Goal: Task Accomplishment & Management: Use online tool/utility

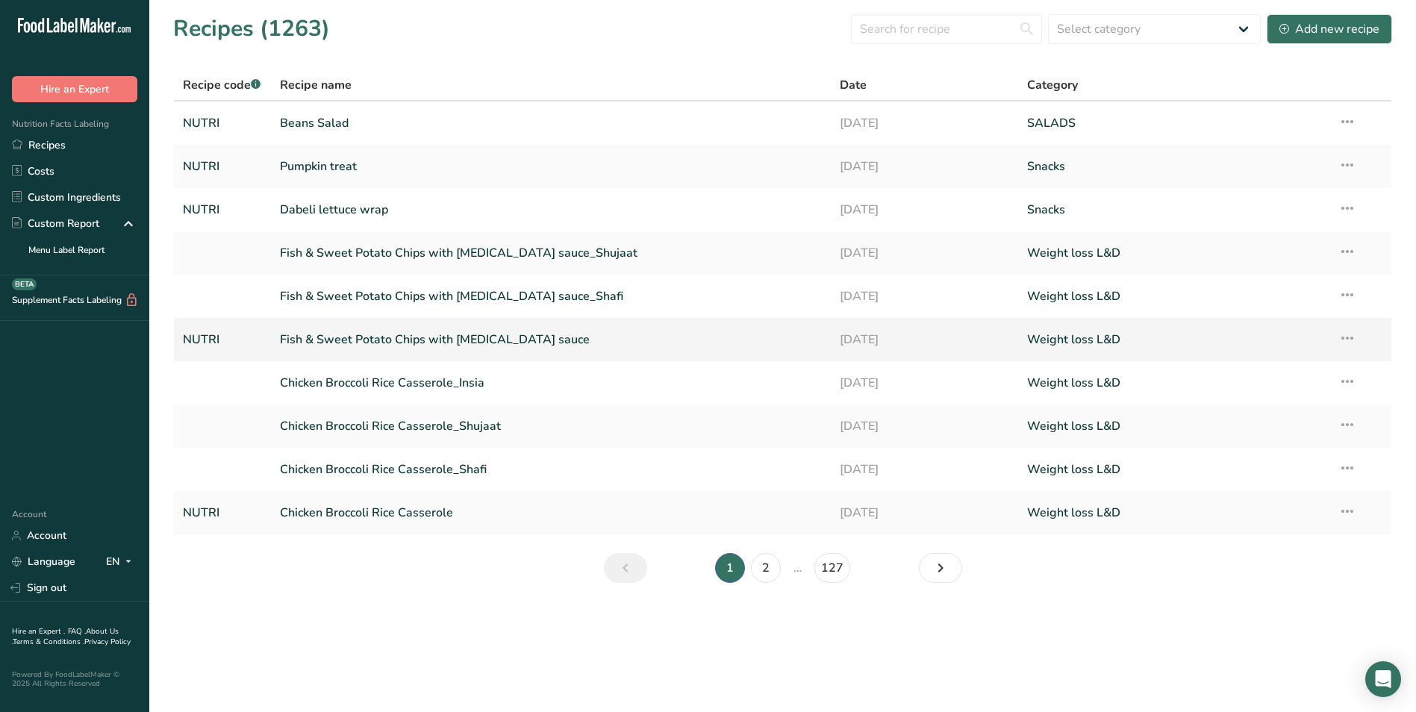
click at [337, 337] on link "Fish & Sweet Potato Chips with [MEDICAL_DATA] sauce" at bounding box center [551, 339] width 543 height 31
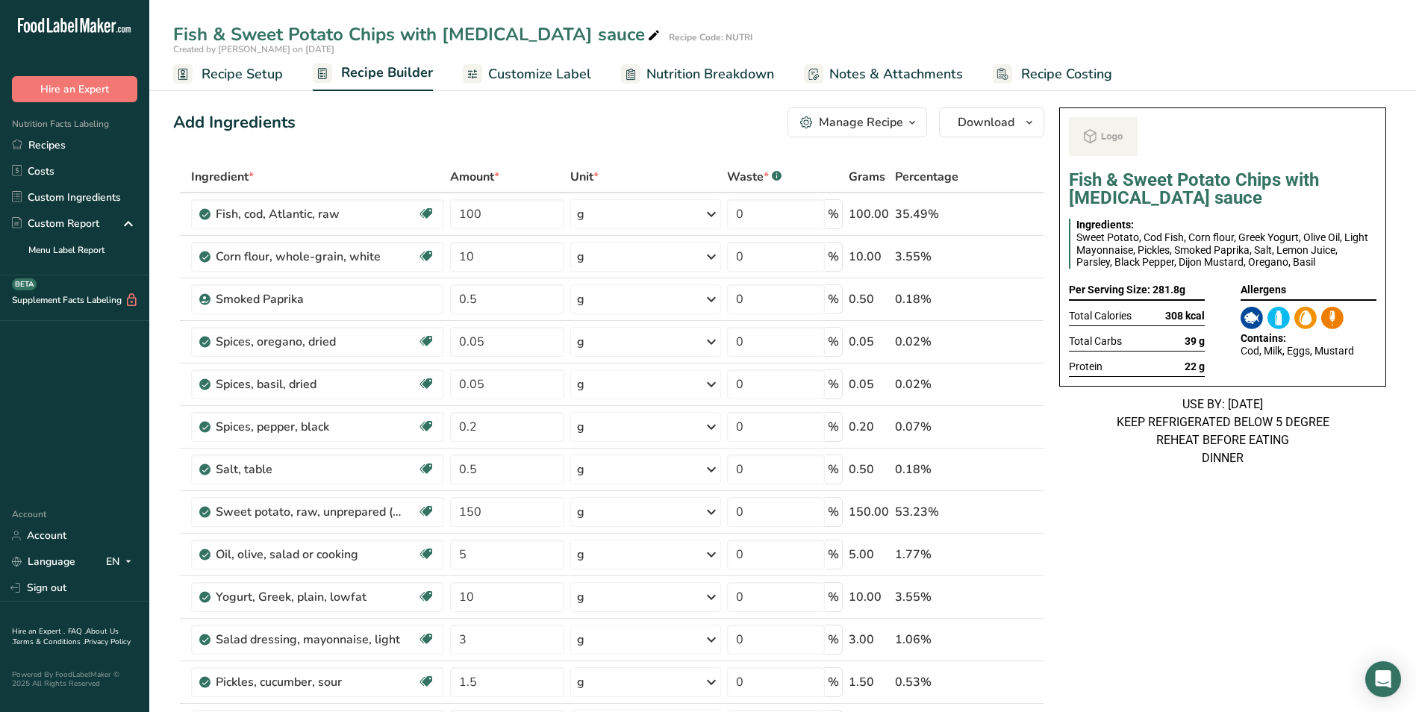
click at [882, 126] on div "Manage Recipe" at bounding box center [861, 122] width 84 height 18
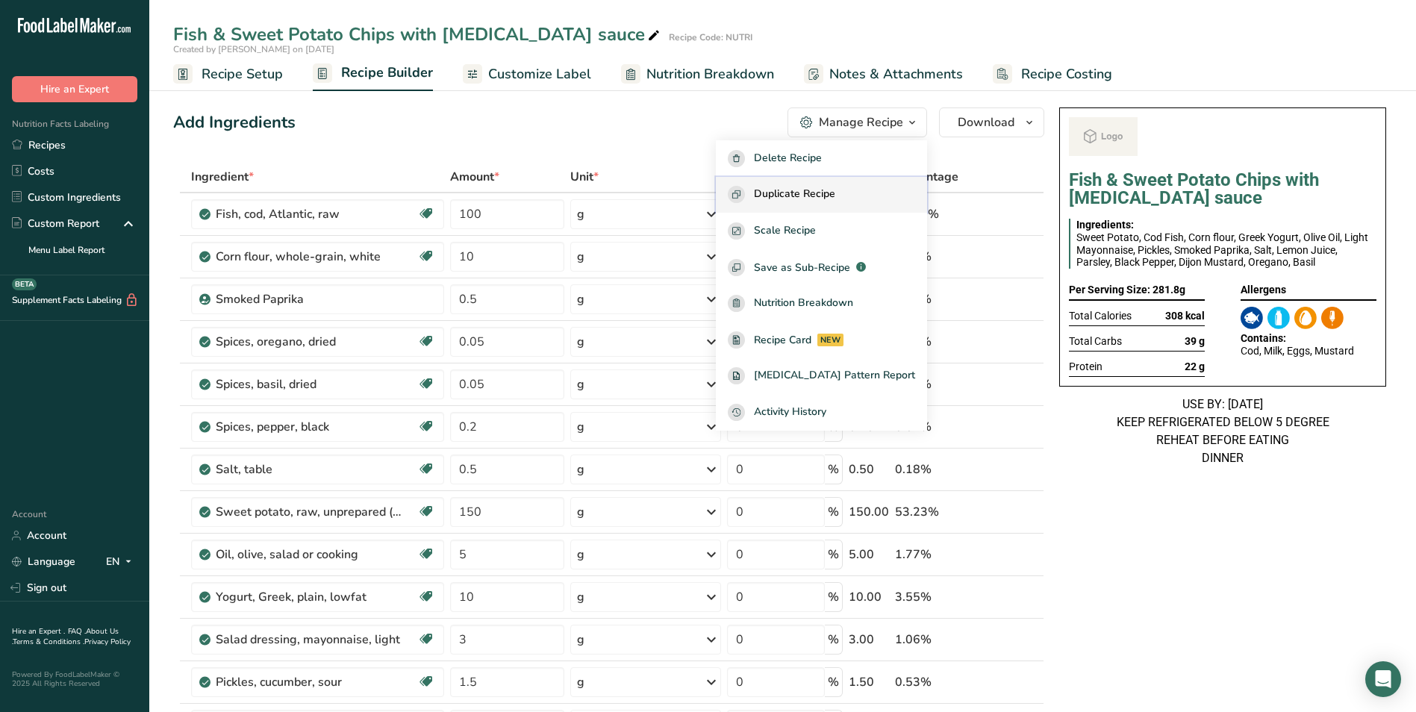
click at [862, 185] on button "Duplicate Recipe" at bounding box center [821, 195] width 211 height 37
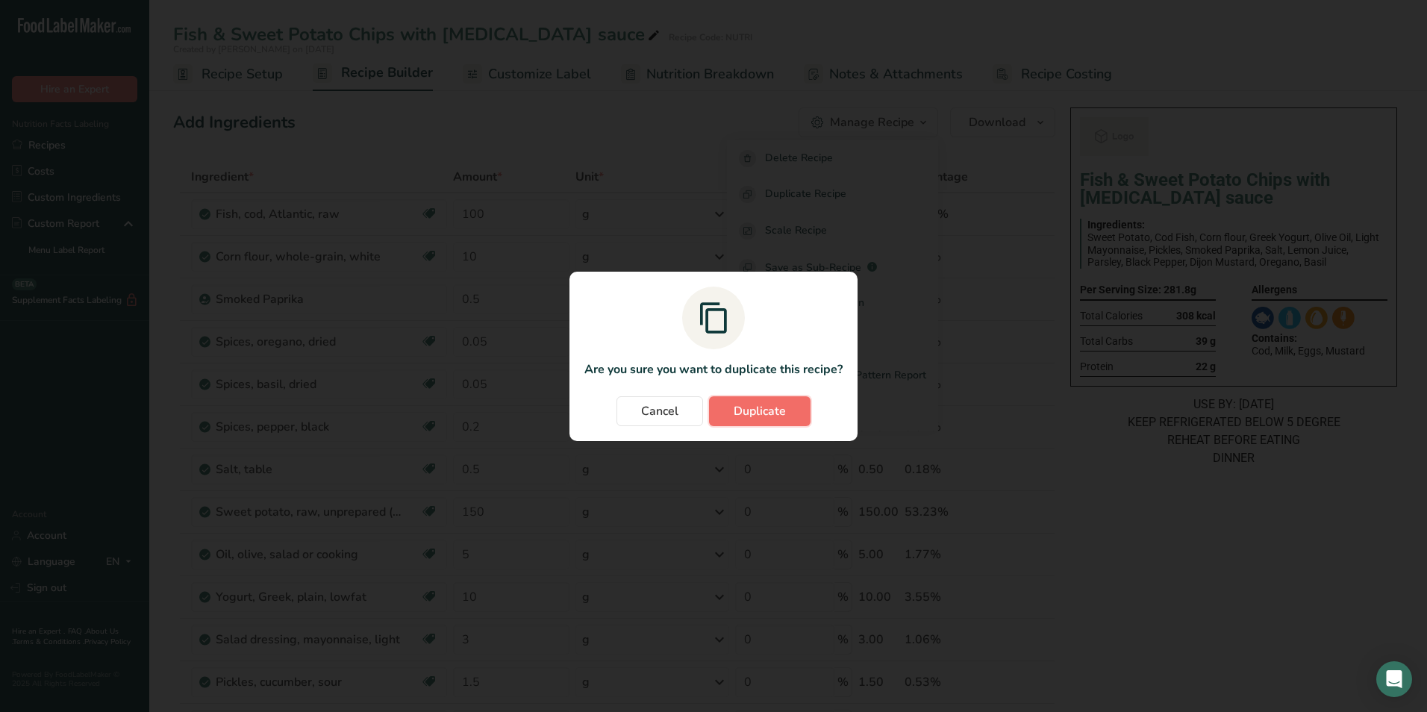
click at [784, 418] on span "Duplicate" at bounding box center [760, 411] width 52 height 18
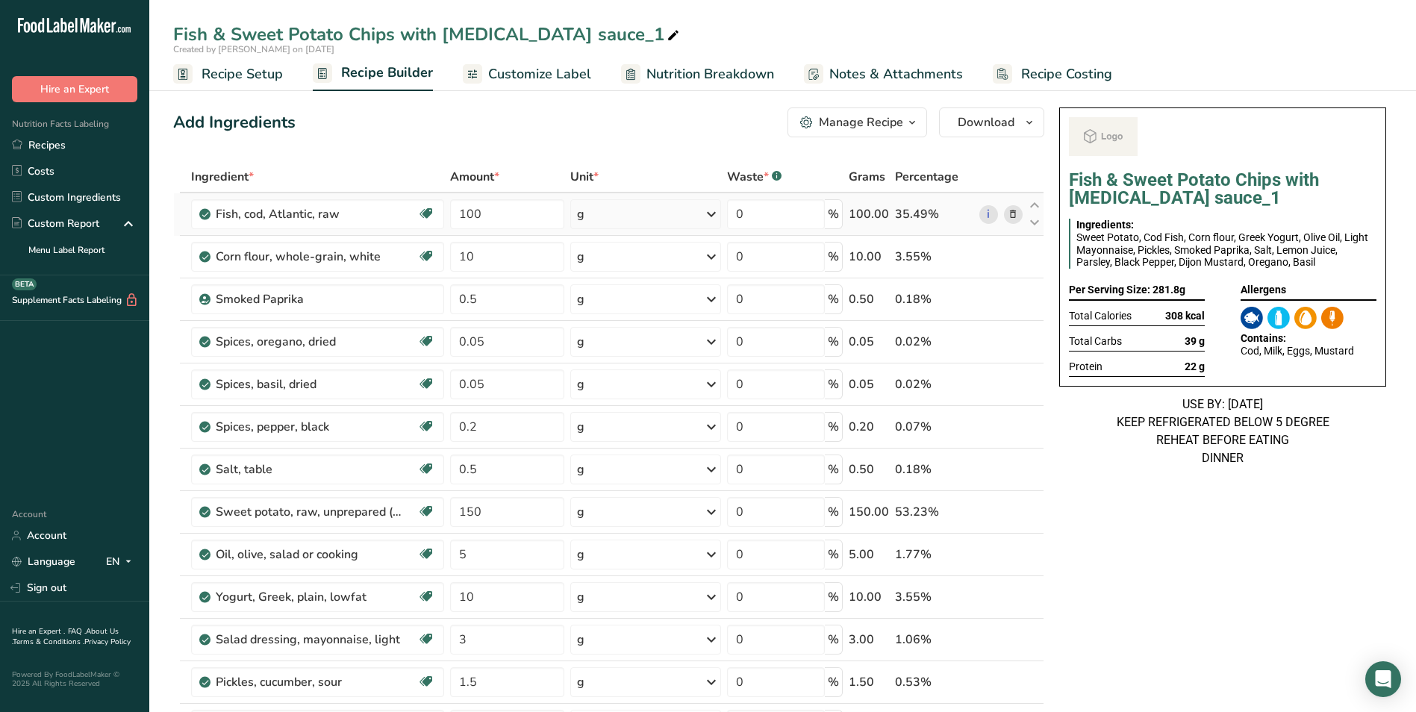
click at [1014, 210] on icon at bounding box center [1012, 215] width 10 height 16
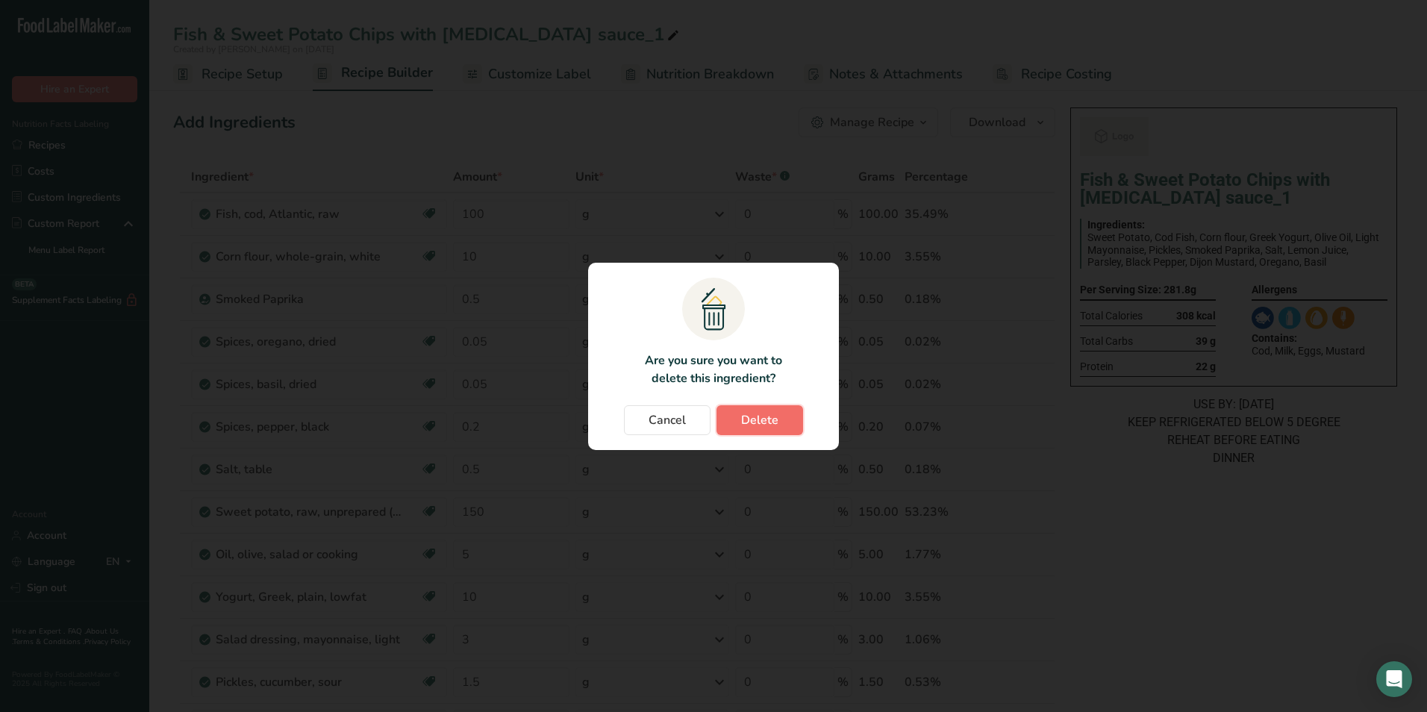
click at [765, 407] on button "Delete" at bounding box center [759, 420] width 87 height 30
type input "10"
type input "0.5"
type input "0.05"
type input "0.2"
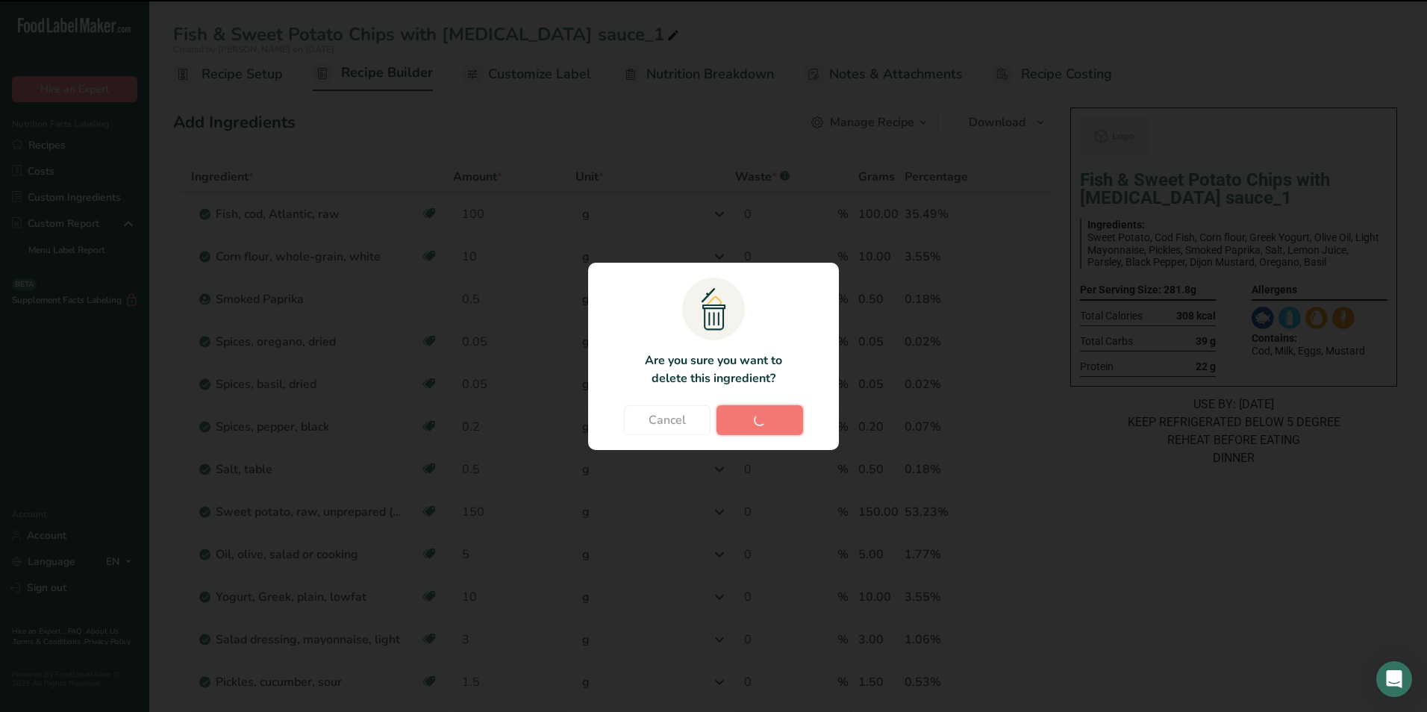
type input "0.5"
type input "150"
type input "5"
type input "10"
type input "3"
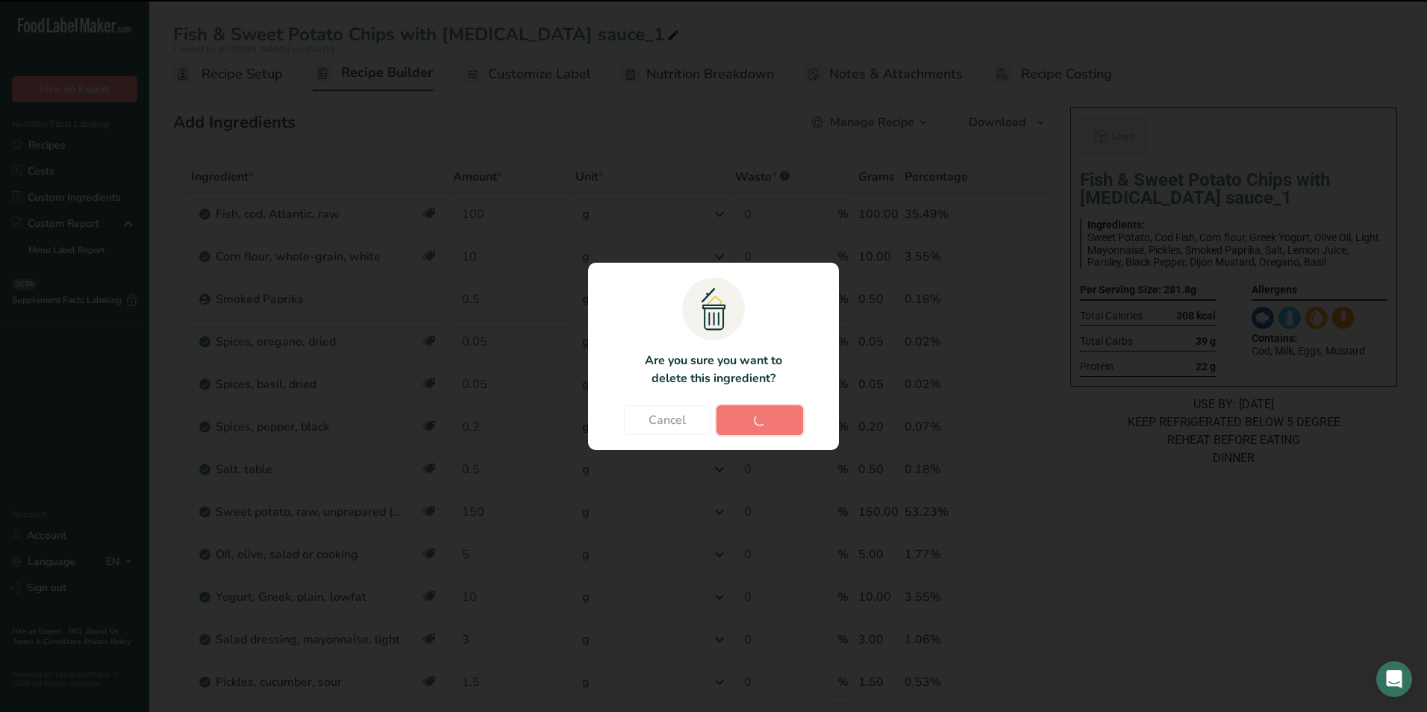
type input "1.5"
type input "0.5"
type input "0.2"
type input "0.3"
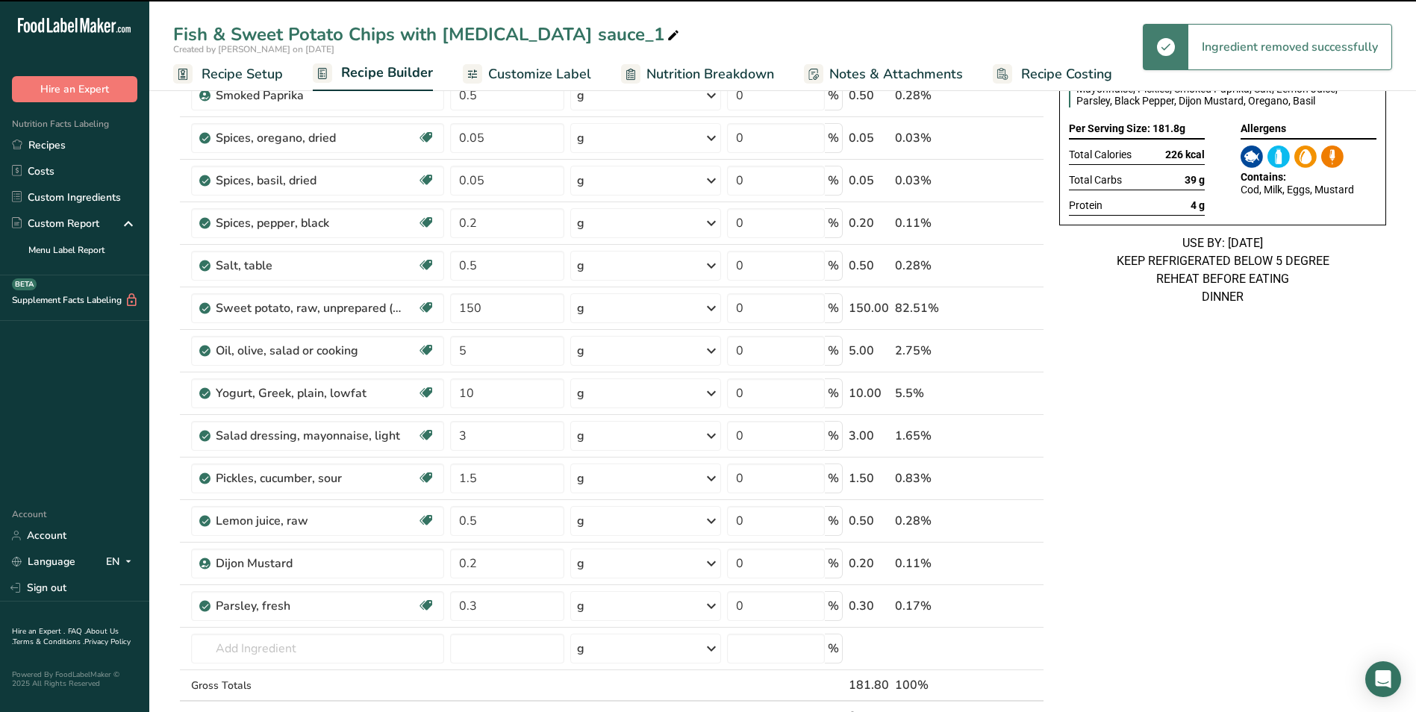
scroll to position [149, 0]
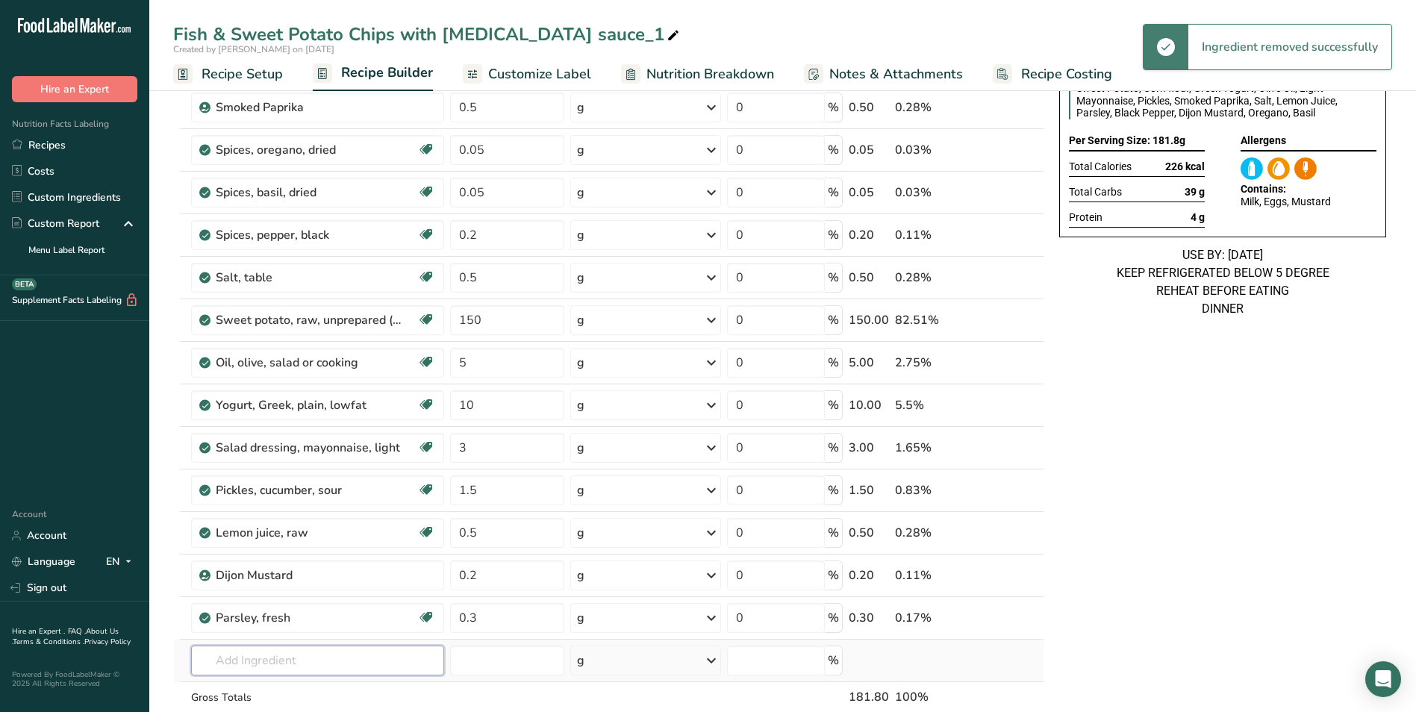
click at [273, 646] on input "text" at bounding box center [317, 661] width 253 height 30
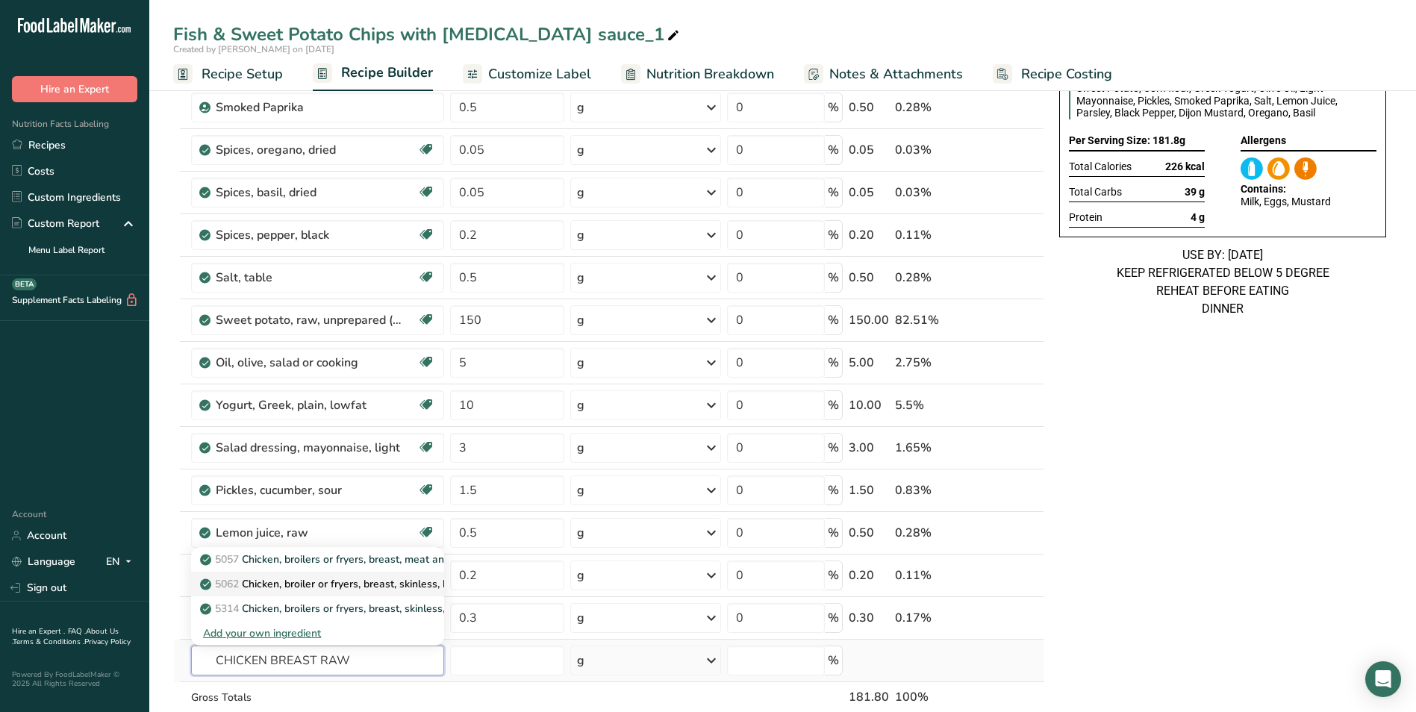
type input "CHICKEN BREAST RAW"
click at [348, 583] on p "5062 Chicken, broiler or fryers, breast, skinless, boneless, meat only, raw" at bounding box center [382, 584] width 359 height 16
type input "Chicken, broiler or fryers, breast, skinless, boneless, meat only, raw"
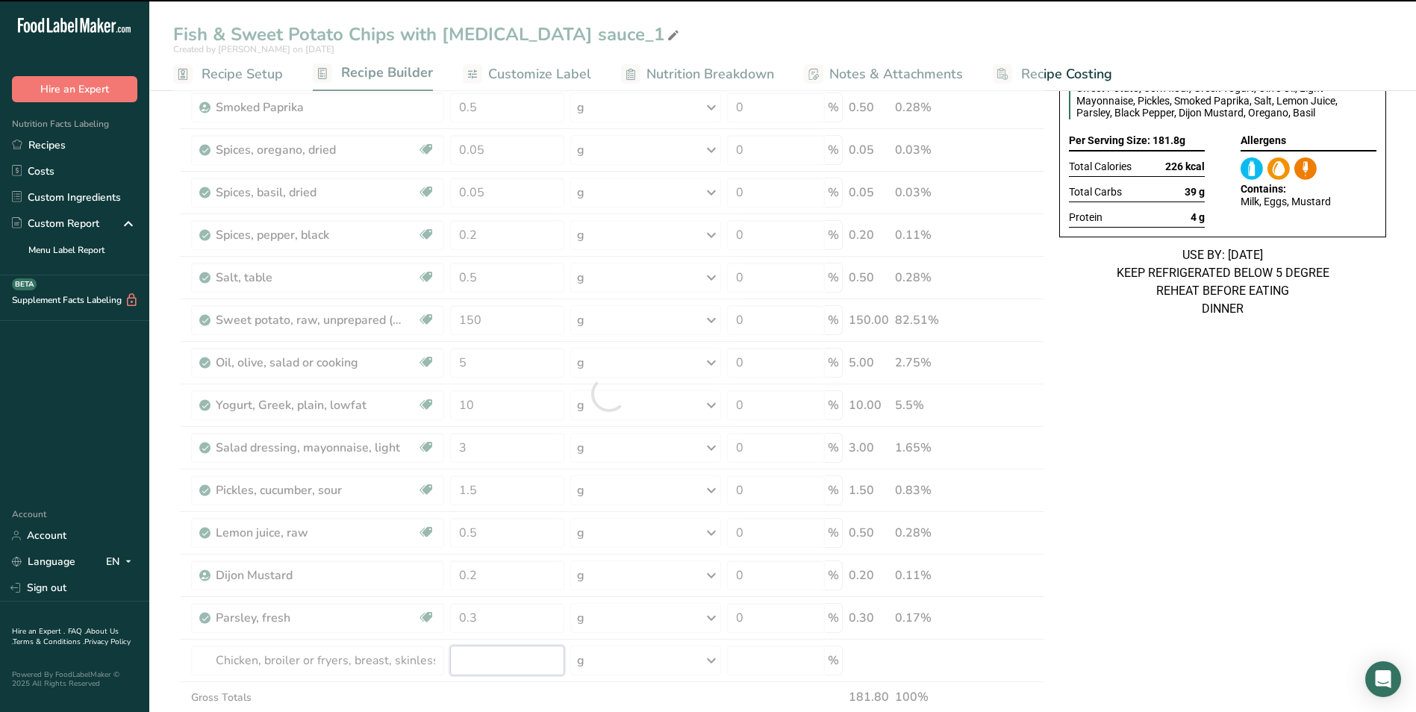
click at [488, 664] on input "number" at bounding box center [507, 661] width 115 height 30
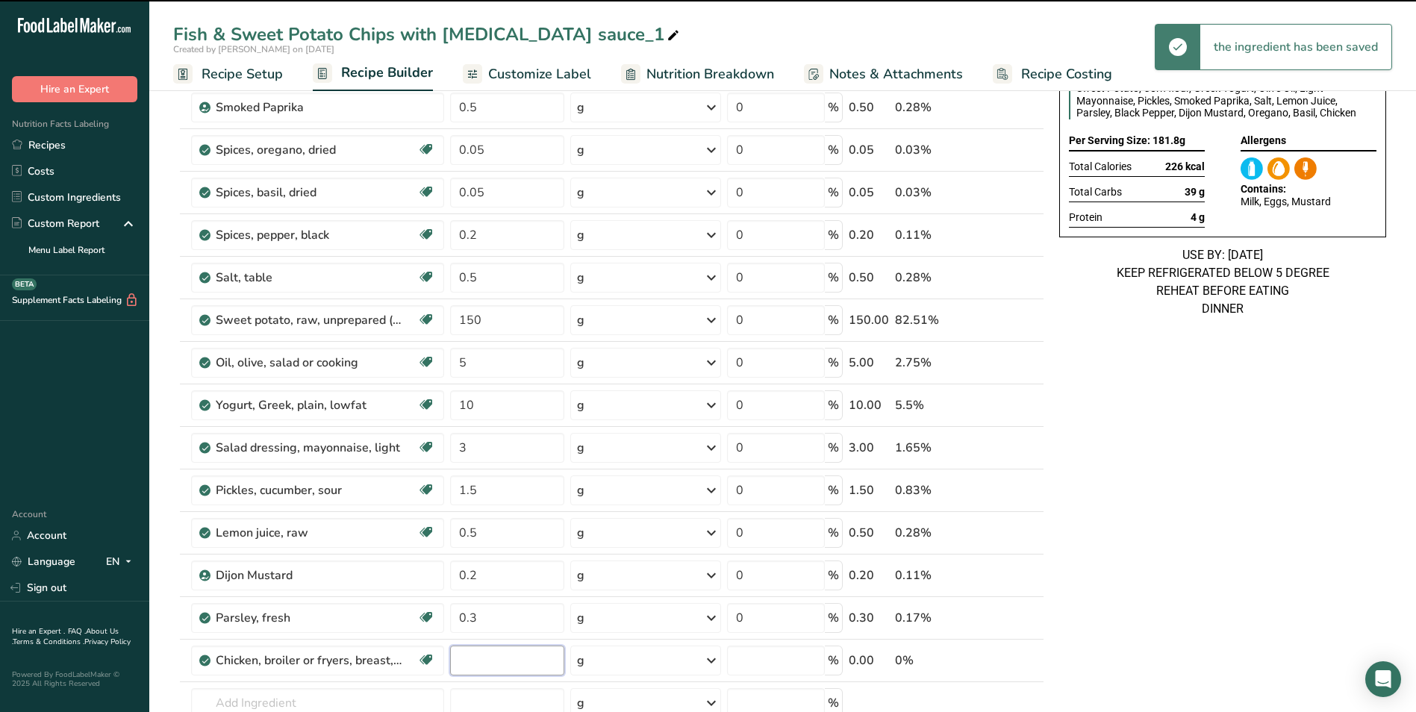
type input "0"
click at [488, 664] on input "0" at bounding box center [507, 661] width 115 height 30
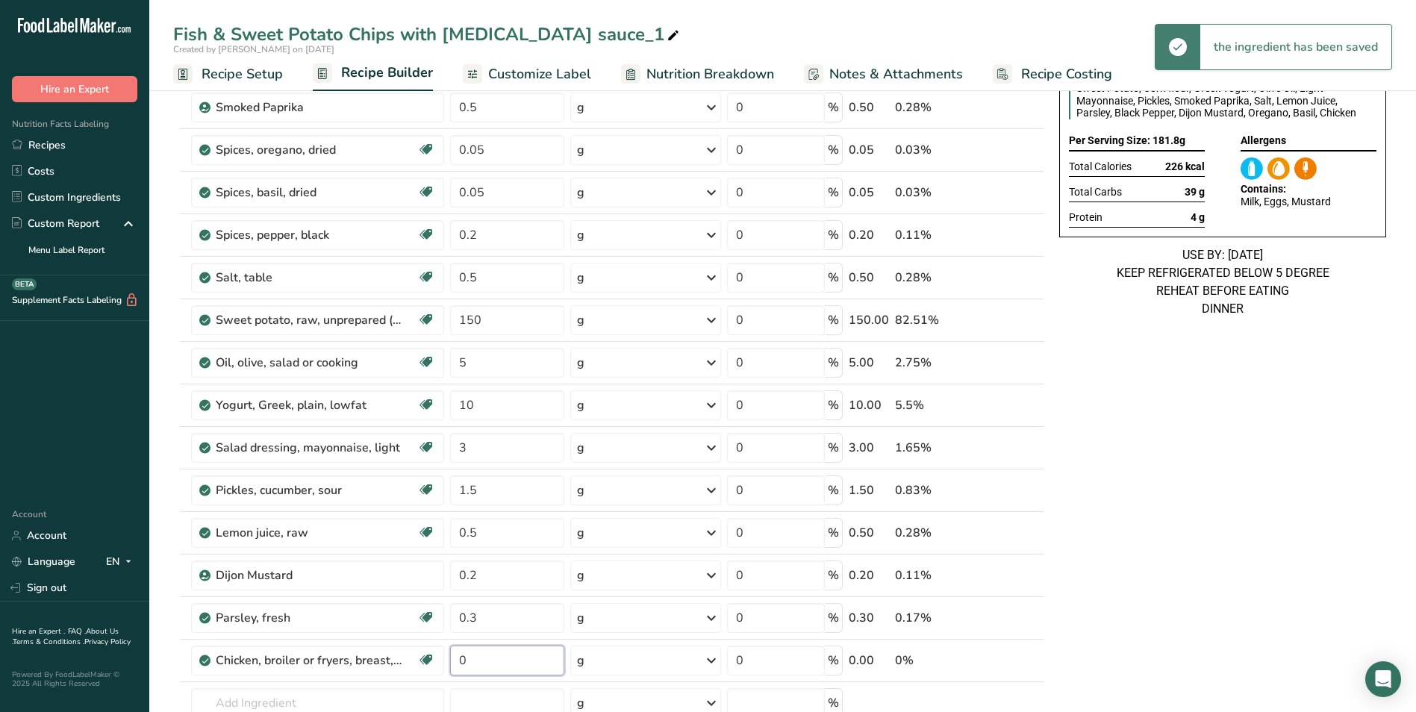
click at [488, 664] on input "0" at bounding box center [507, 661] width 115 height 30
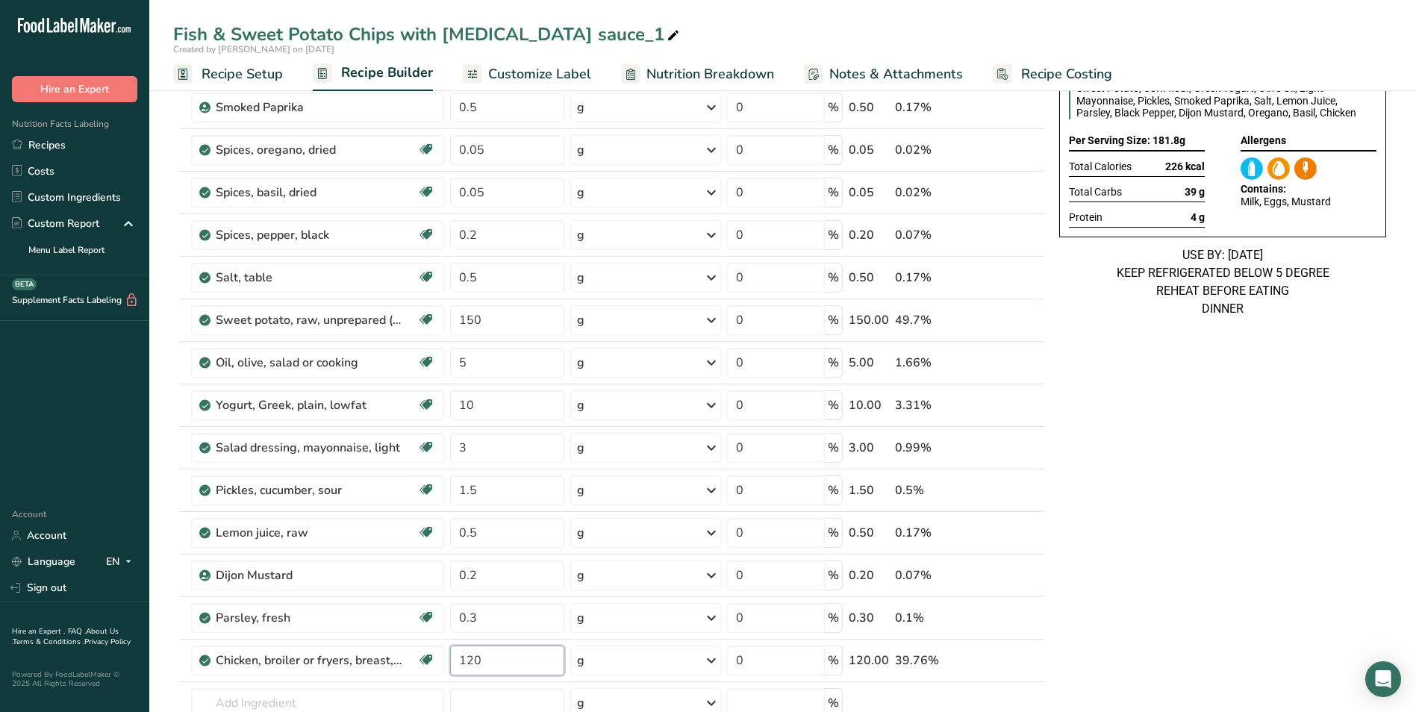
type input "120"
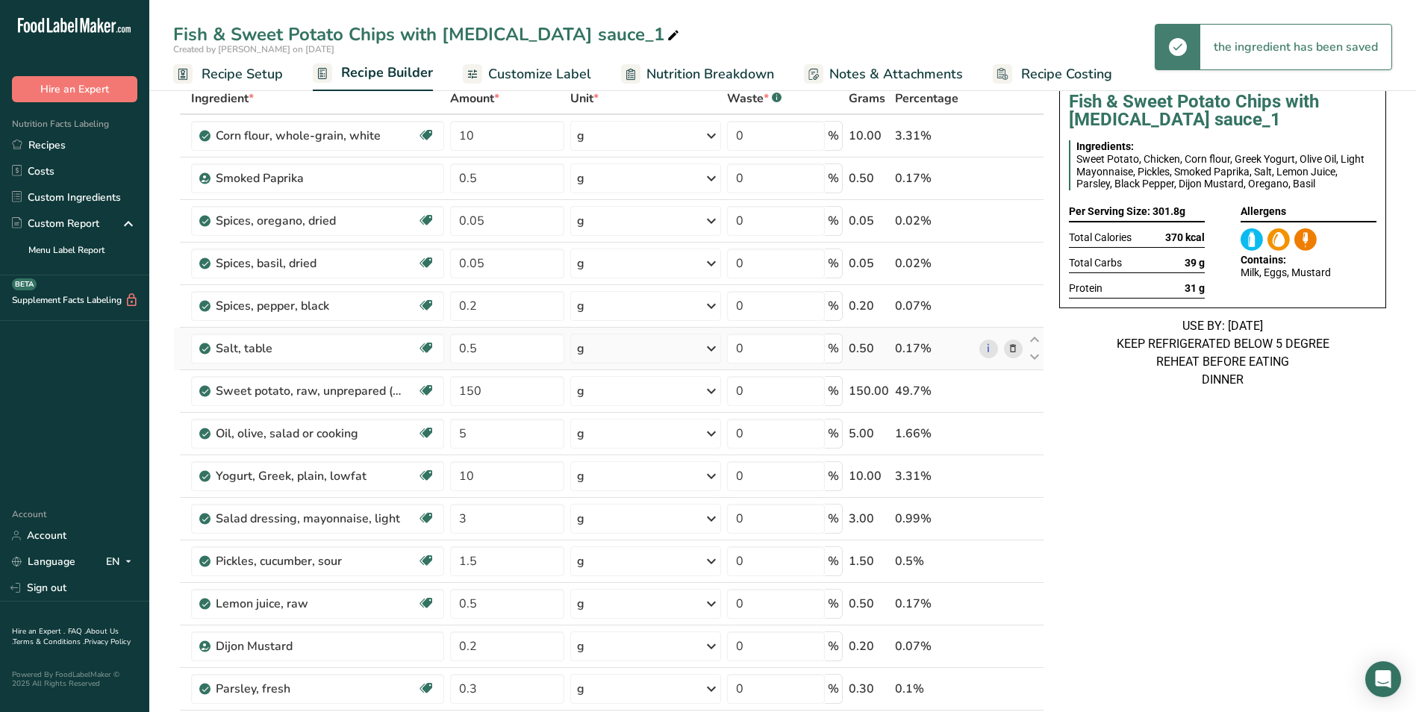
scroll to position [0, 0]
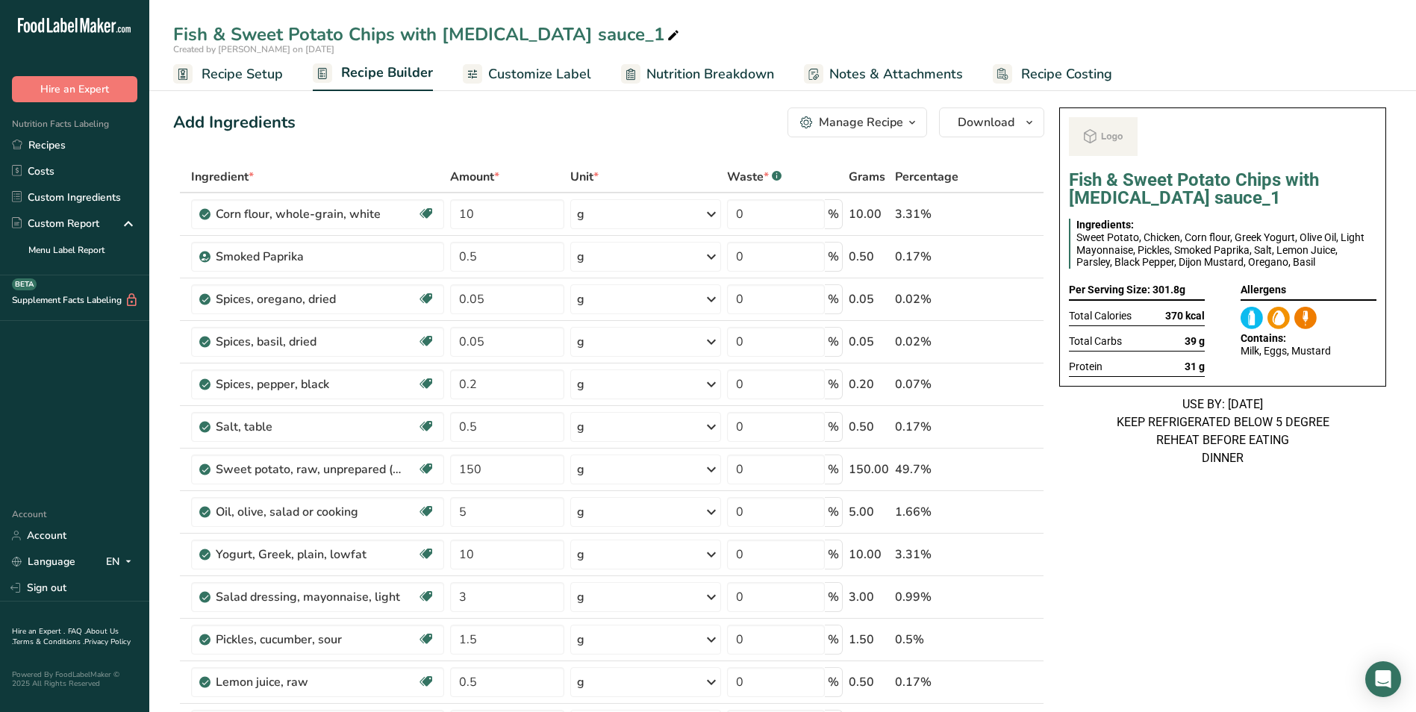
click at [496, 74] on span "Customize Label" at bounding box center [539, 74] width 103 height 20
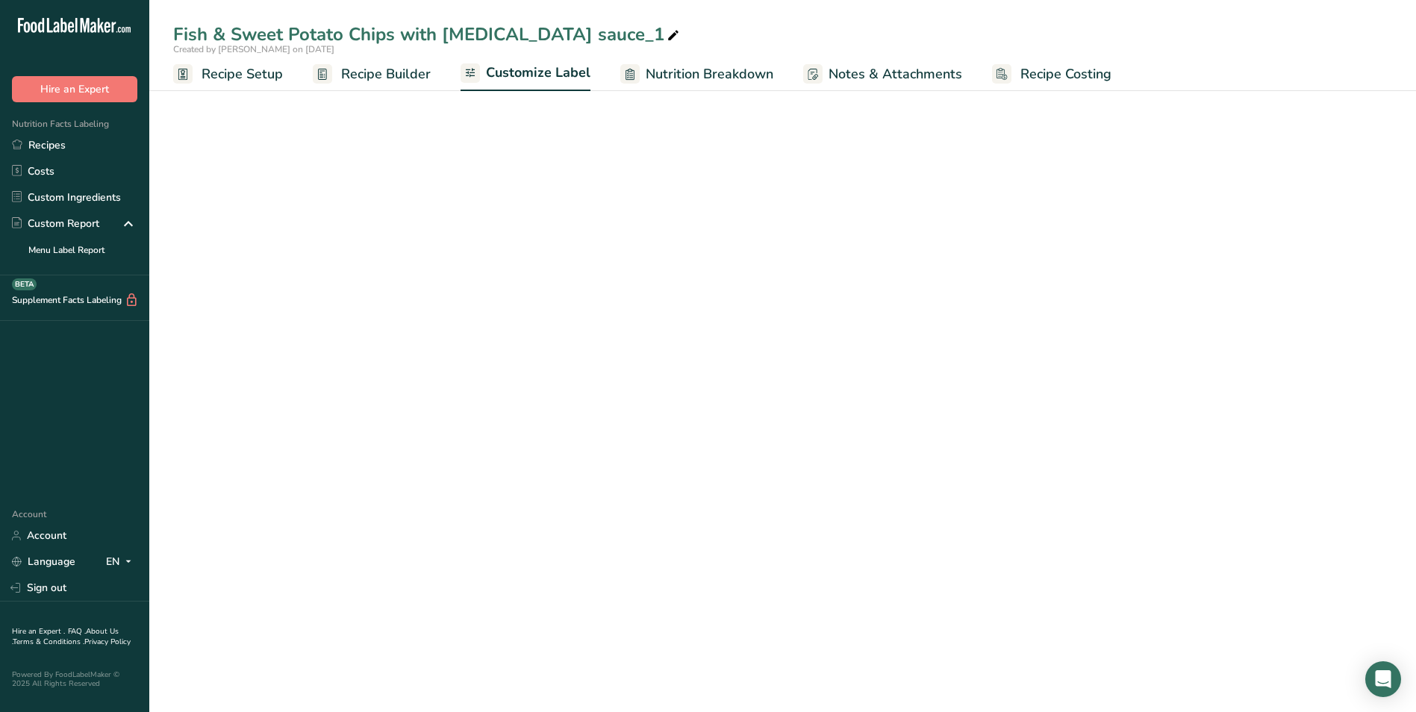
click at [666, 37] on icon at bounding box center [672, 35] width 13 height 21
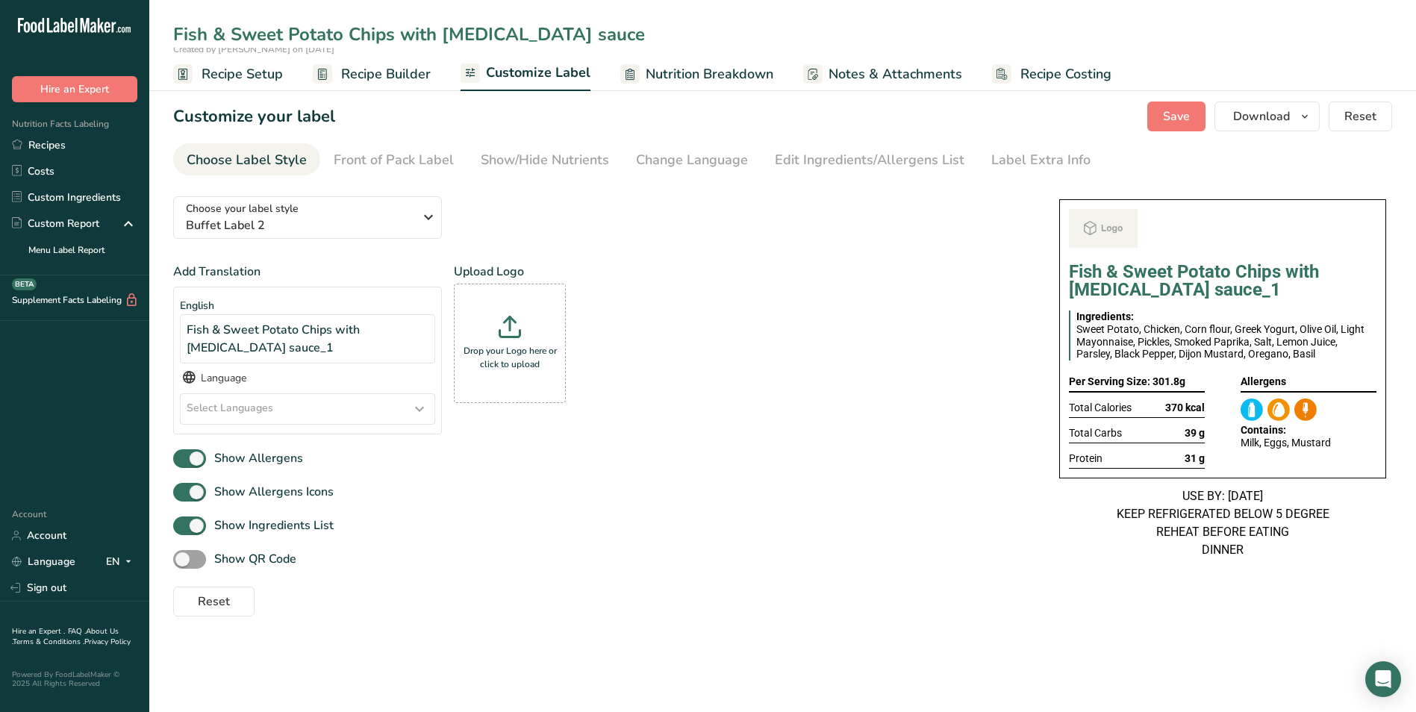
type input "Fish & Sweet Potato Chips with [MEDICAL_DATA] sauce"
click at [1059, 357] on div "Fish & Sweet Potato Chips with [MEDICAL_DATA] sauce_1 Ingredients: Sweet Potato…" at bounding box center [1222, 338] width 327 height 279
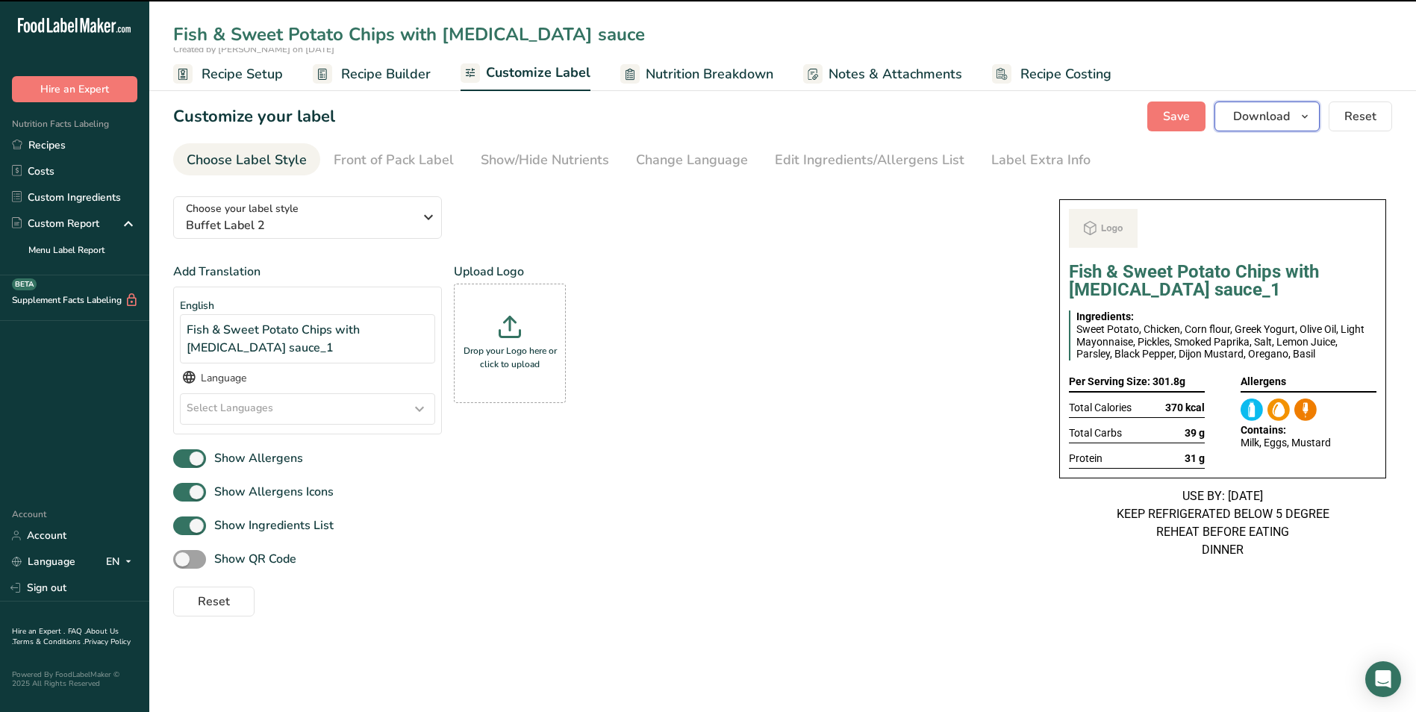
click at [1307, 120] on icon "button" at bounding box center [1305, 116] width 12 height 19
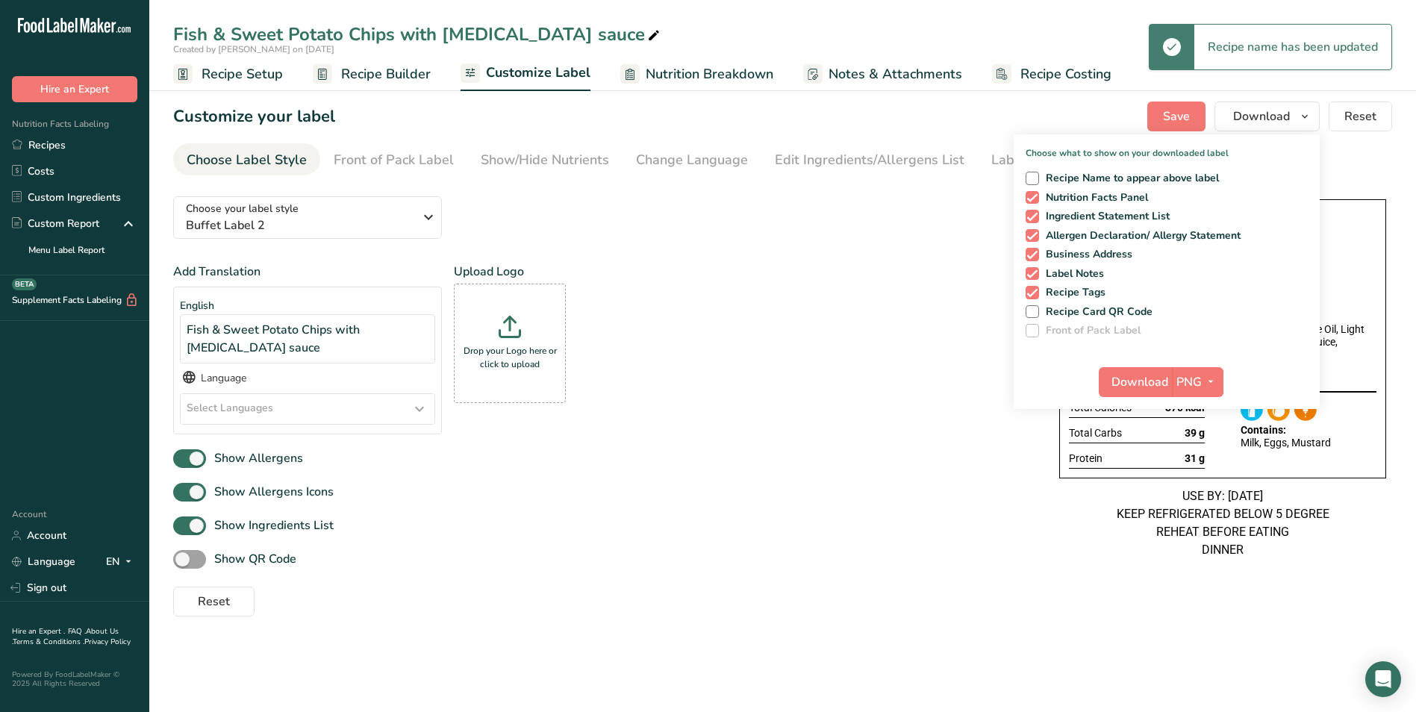
click at [182, 29] on div "Fish & Sweet Potato Chips with [MEDICAL_DATA] sauce" at bounding box center [418, 34] width 490 height 27
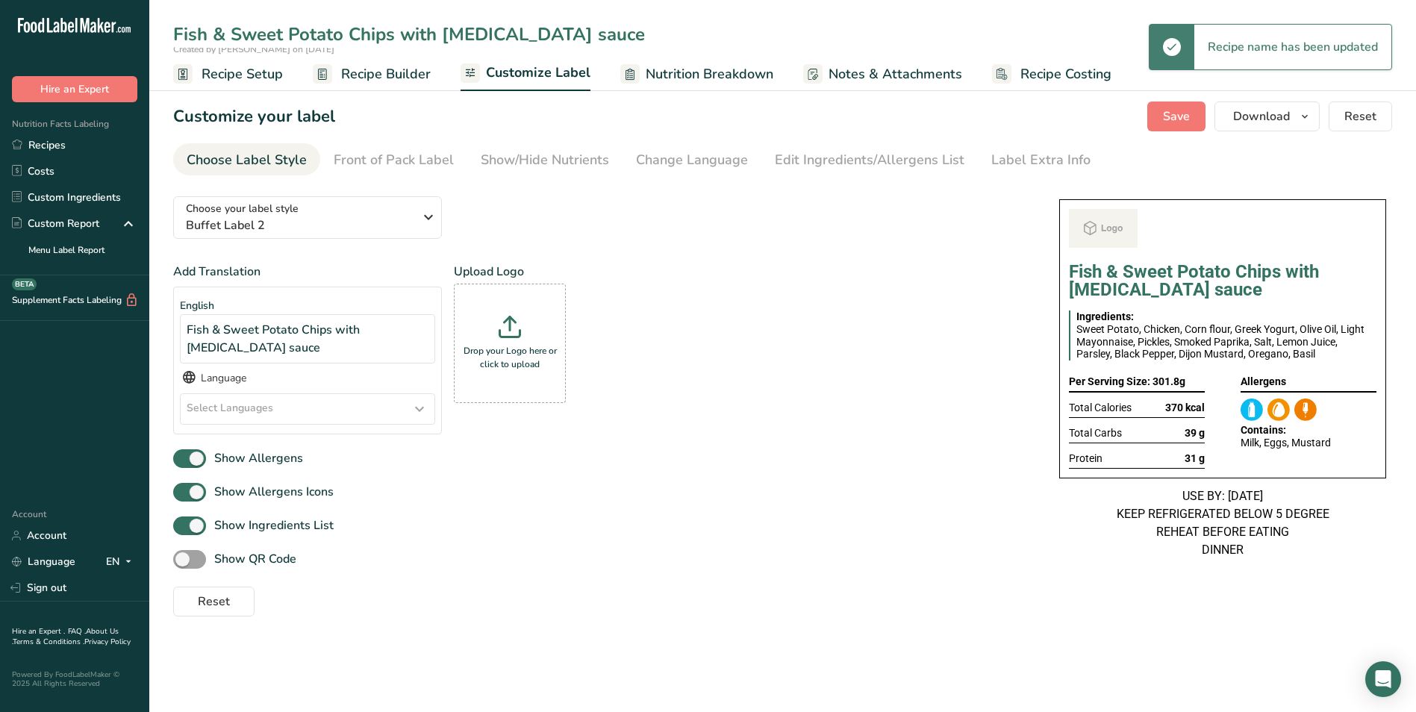
click at [182, 29] on input "Fish & Sweet Potato Chips with [MEDICAL_DATA] sauce" at bounding box center [782, 34] width 1219 height 27
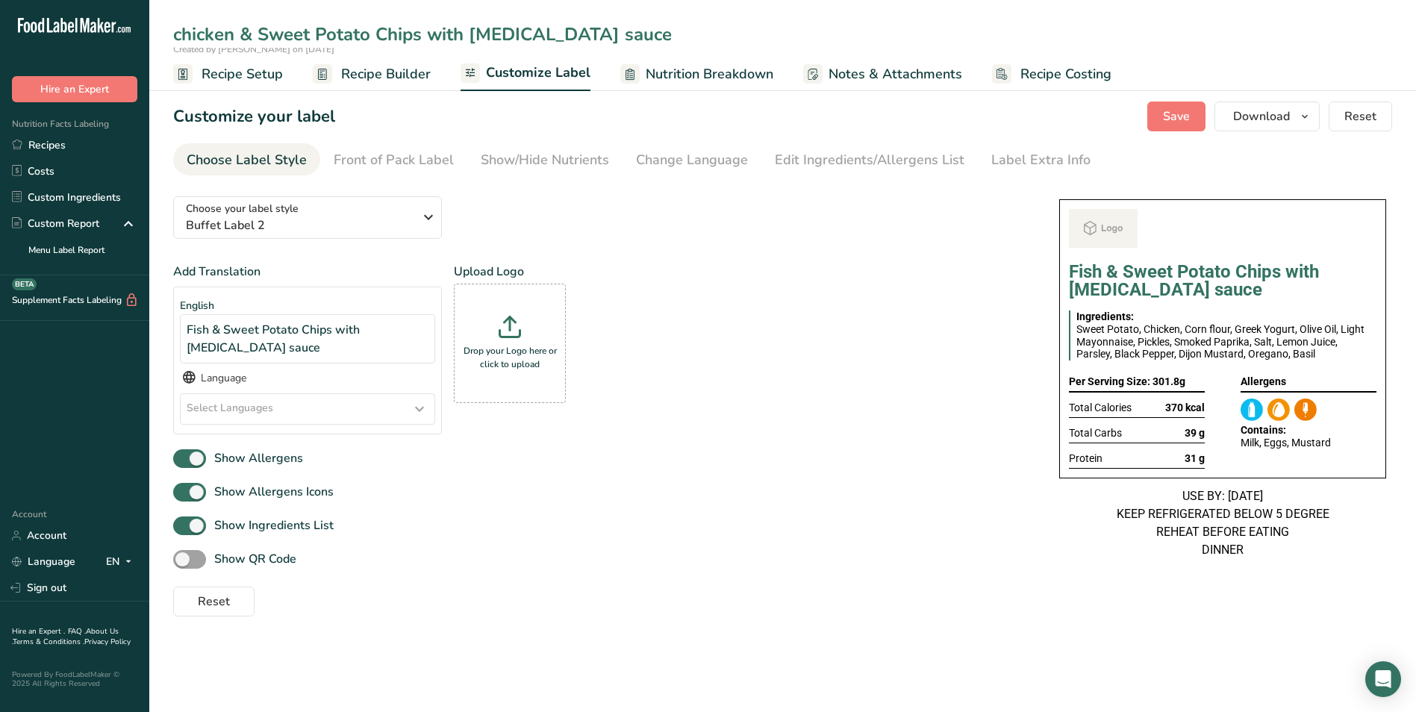
click at [182, 31] on input "chicken & Sweet Potato Chips with [MEDICAL_DATA] sauce" at bounding box center [782, 34] width 1219 height 27
type input "Chicken & Sweet Potato Chips with [MEDICAL_DATA] sauce"
click at [855, 378] on div "Add Translation English Fish & Sweet Potato Chips with [MEDICAL_DATA] sauce Lan…" at bounding box center [601, 355] width 856 height 184
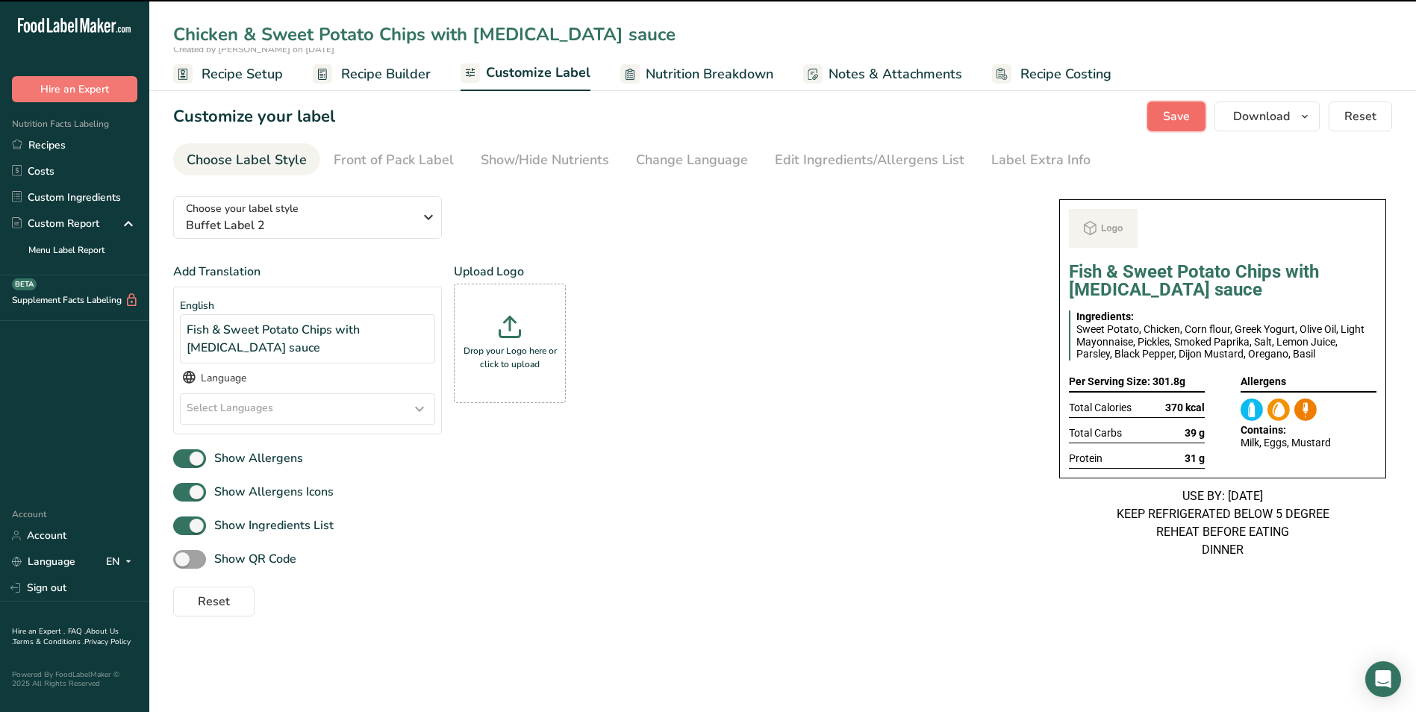
click at [1193, 119] on button "Save" at bounding box center [1176, 116] width 58 height 30
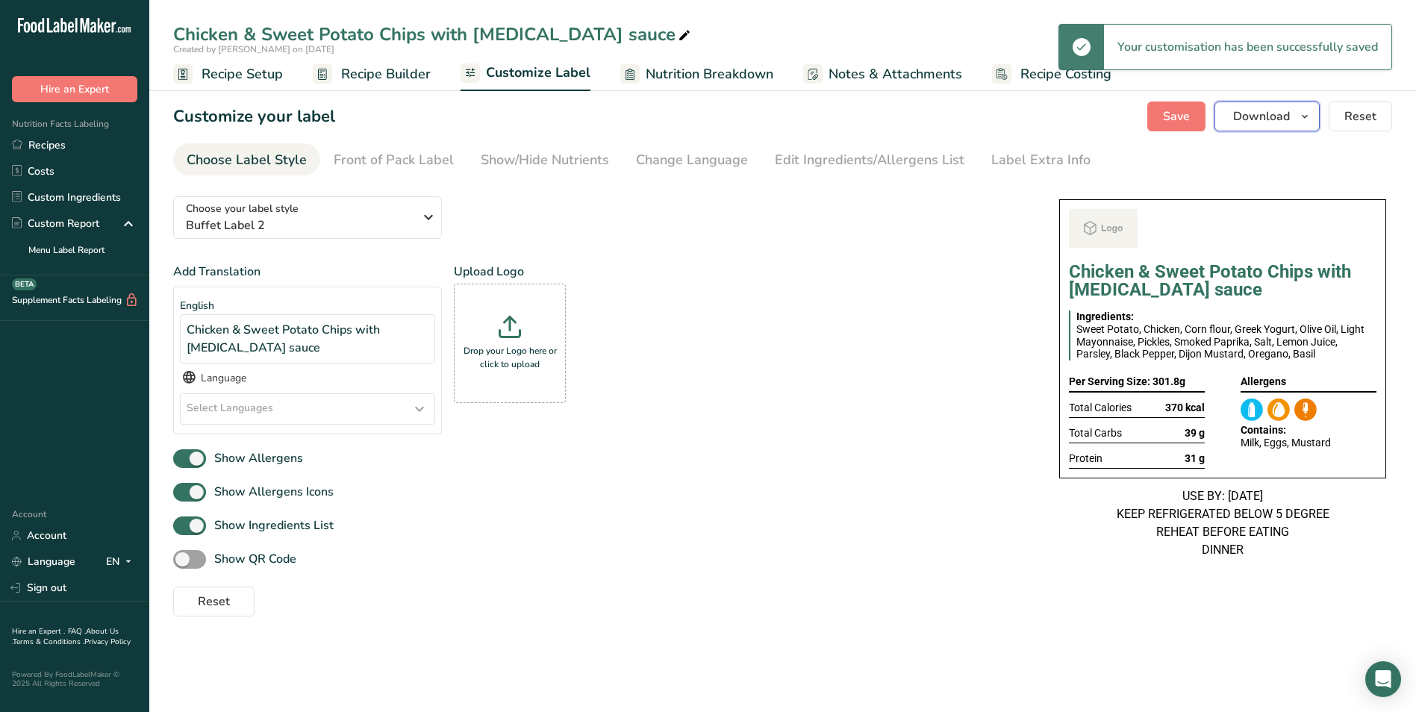
click at [1257, 122] on span "Download" at bounding box center [1261, 116] width 57 height 18
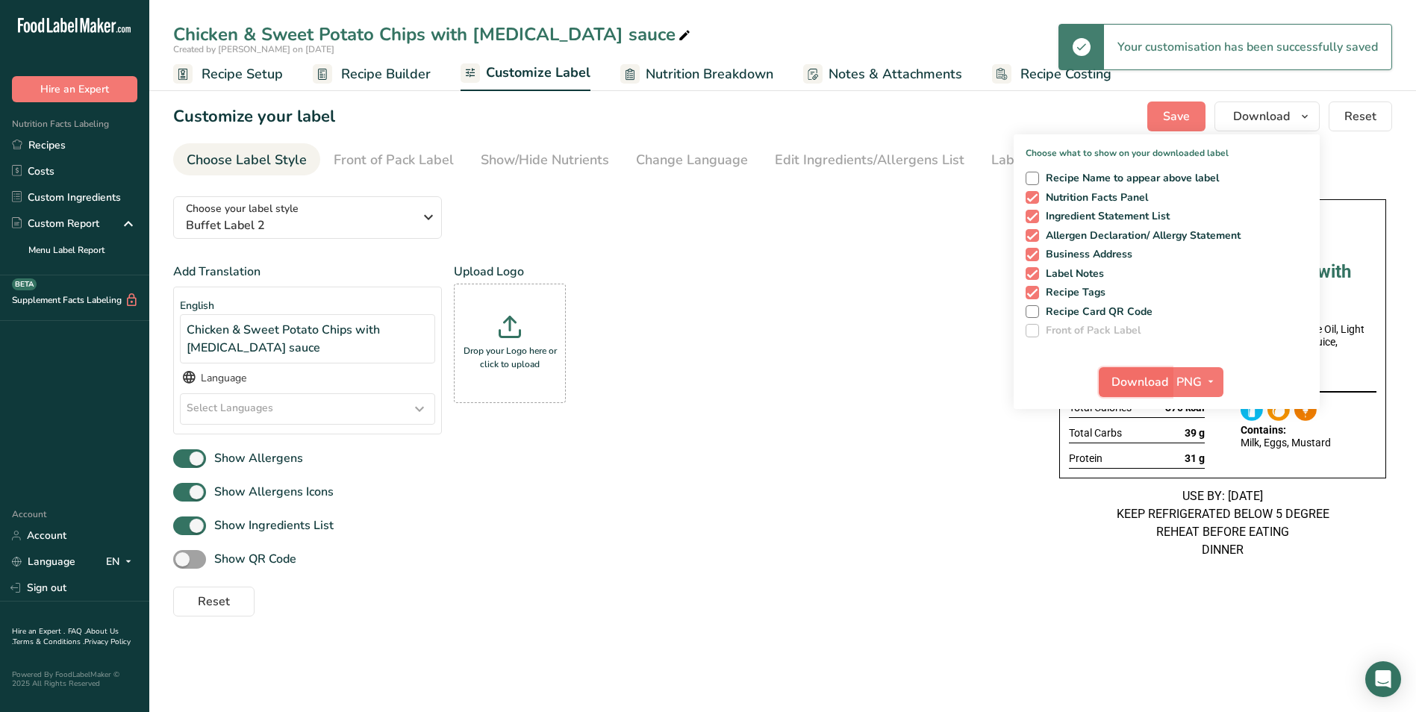
click at [1124, 384] on span "Download" at bounding box center [1139, 382] width 57 height 18
